Goal: Find specific page/section: Find specific page/section

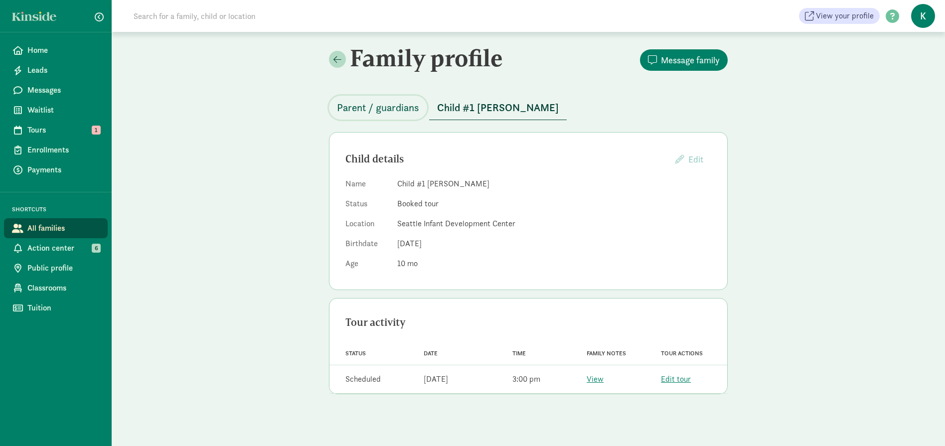
click at [399, 108] on span "Parent / guardians" at bounding box center [378, 108] width 82 height 16
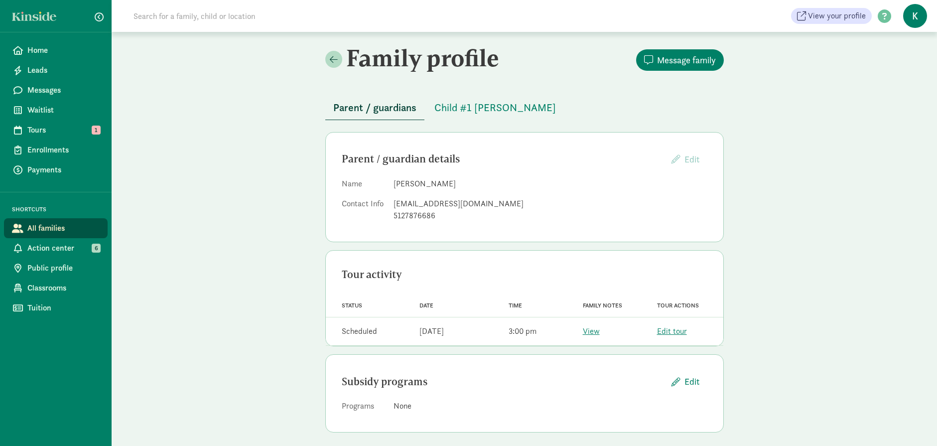
click at [455, 95] on div "Parent / guardians Child #1 [PERSON_NAME]" at bounding box center [524, 102] width 399 height 36
click at [456, 106] on span "Child #1 [PERSON_NAME]" at bounding box center [496, 108] width 122 height 16
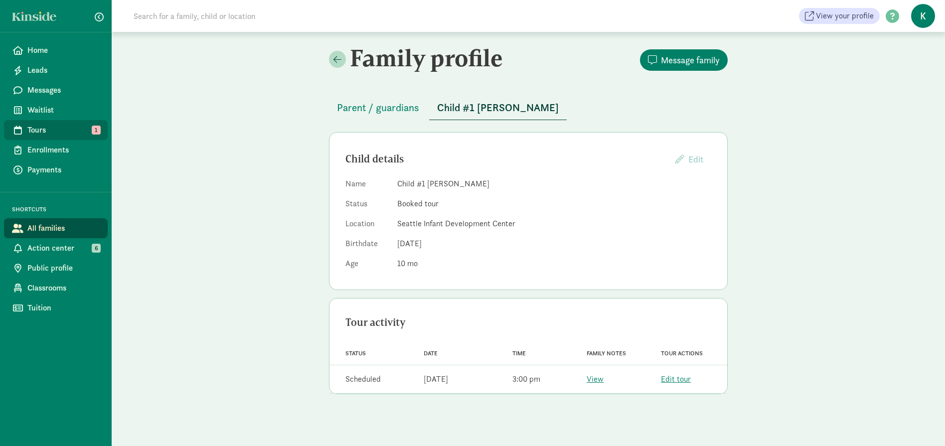
click at [52, 132] on span "Tours" at bounding box center [63, 130] width 72 height 12
